Goal: Information Seeking & Learning: Learn about a topic

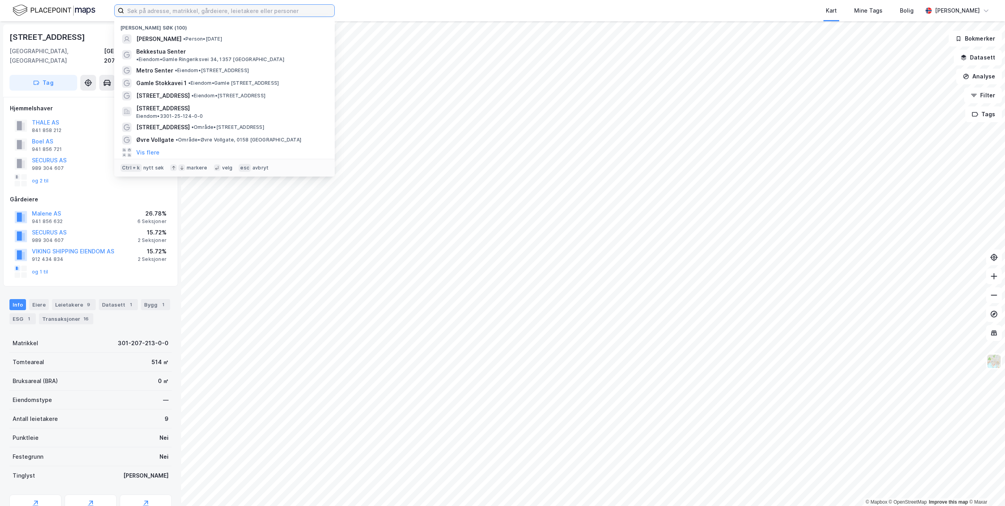
click at [179, 9] on input at bounding box center [229, 11] width 210 height 12
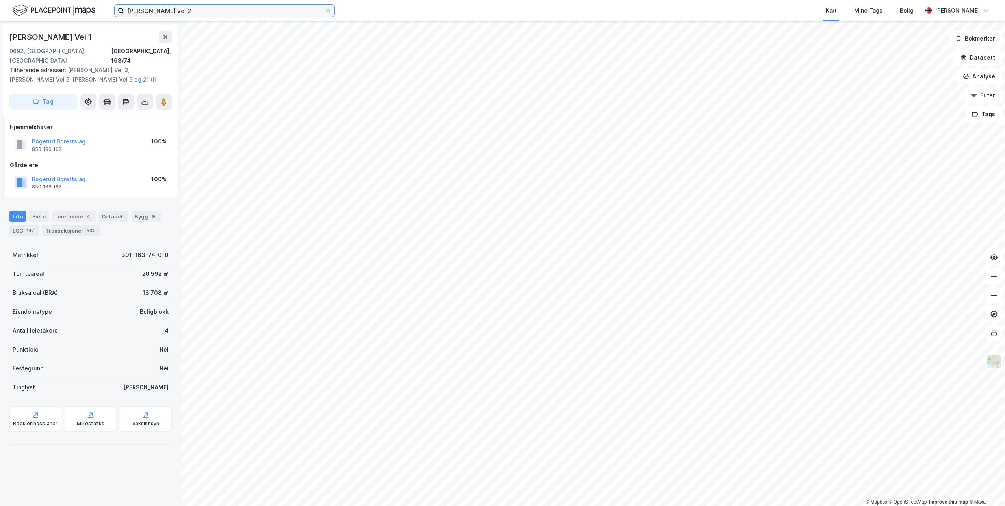
click at [256, 13] on input "[PERSON_NAME] vei 2" at bounding box center [224, 11] width 201 height 12
drag, startPoint x: 207, startPoint y: 11, endPoint x: 12, endPoint y: 13, distance: 195.0
click at [12, 13] on div "[PERSON_NAME] vei 2 Kart Mine Tags Bolig [PERSON_NAME]" at bounding box center [502, 10] width 1005 height 21
type input "[PERSON_NAME] vei 2"
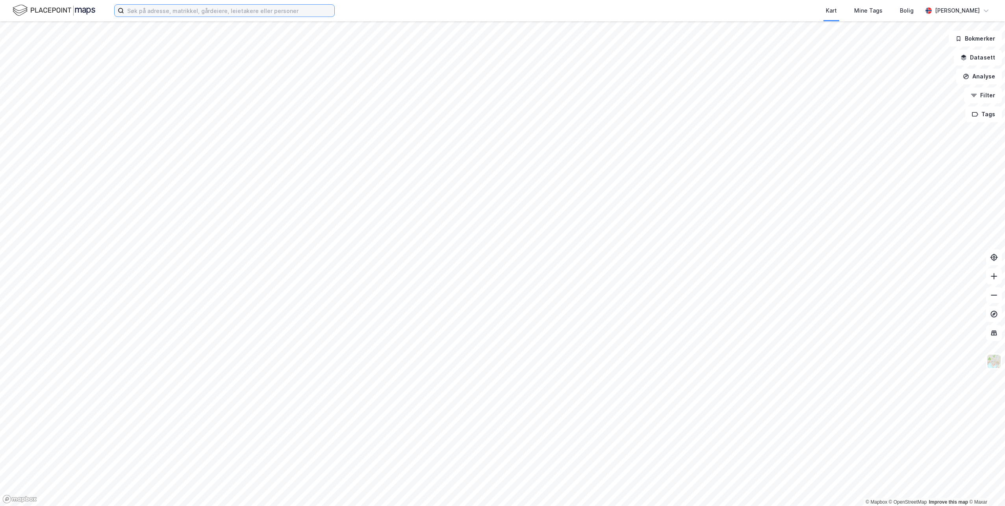
click at [228, 10] on input at bounding box center [229, 11] width 210 height 12
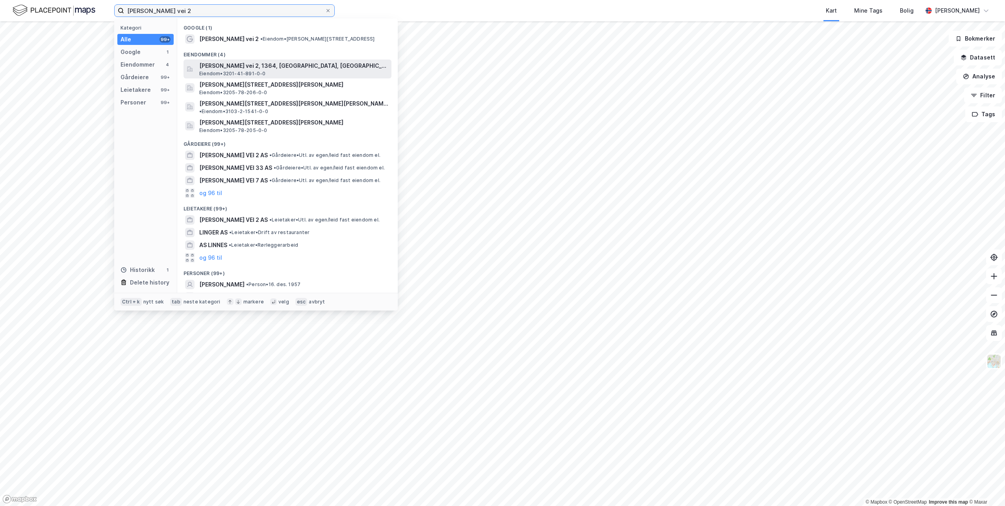
type input "[PERSON_NAME] vei 2"
click at [256, 64] on span "[PERSON_NAME] vei 2, 1364, [GEOGRAPHIC_DATA], [GEOGRAPHIC_DATA]" at bounding box center [293, 65] width 189 height 9
